Goal: Information Seeking & Learning: Learn about a topic

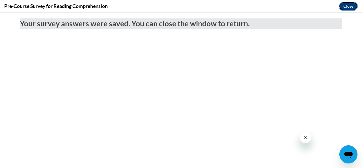
click at [346, 5] on button "Close" at bounding box center [348, 6] width 19 height 9
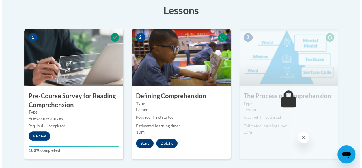
scroll to position [198, 0]
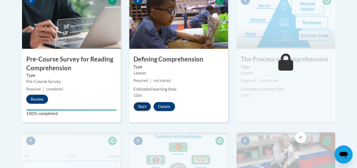
click at [141, 105] on button "Start" at bounding box center [143, 106] width 18 height 9
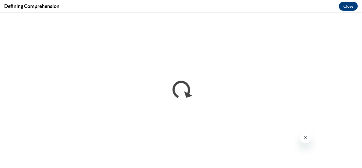
scroll to position [0, 0]
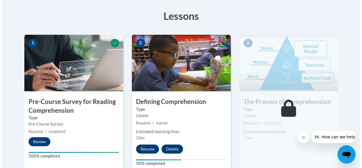
scroll to position [170, 0]
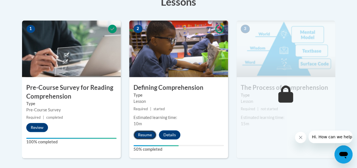
click at [144, 133] on button "Resume" at bounding box center [145, 134] width 23 height 9
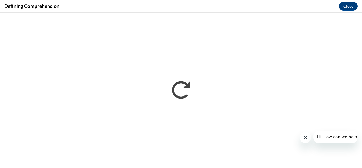
scroll to position [0, 0]
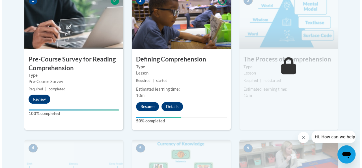
scroll to position [170, 0]
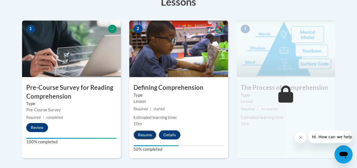
click at [143, 132] on button "Resume" at bounding box center [145, 134] width 23 height 9
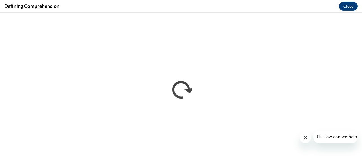
scroll to position [0, 0]
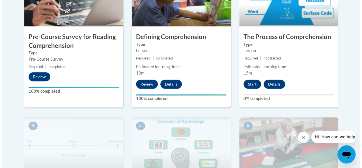
scroll to position [198, 0]
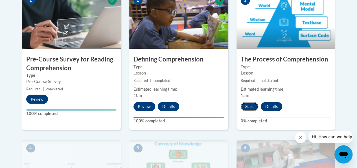
click at [248, 105] on button "Start" at bounding box center [250, 106] width 18 height 9
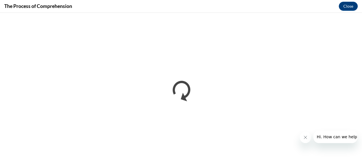
scroll to position [0, 0]
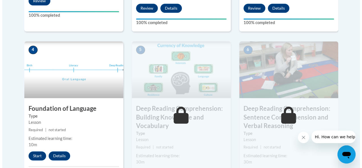
scroll to position [311, 0]
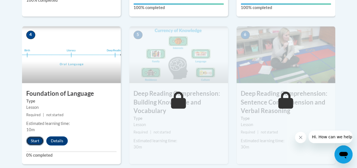
click at [35, 141] on button "Start" at bounding box center [35, 140] width 18 height 9
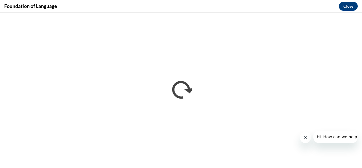
scroll to position [0, 0]
